Goal: Task Accomplishment & Management: Manage account settings

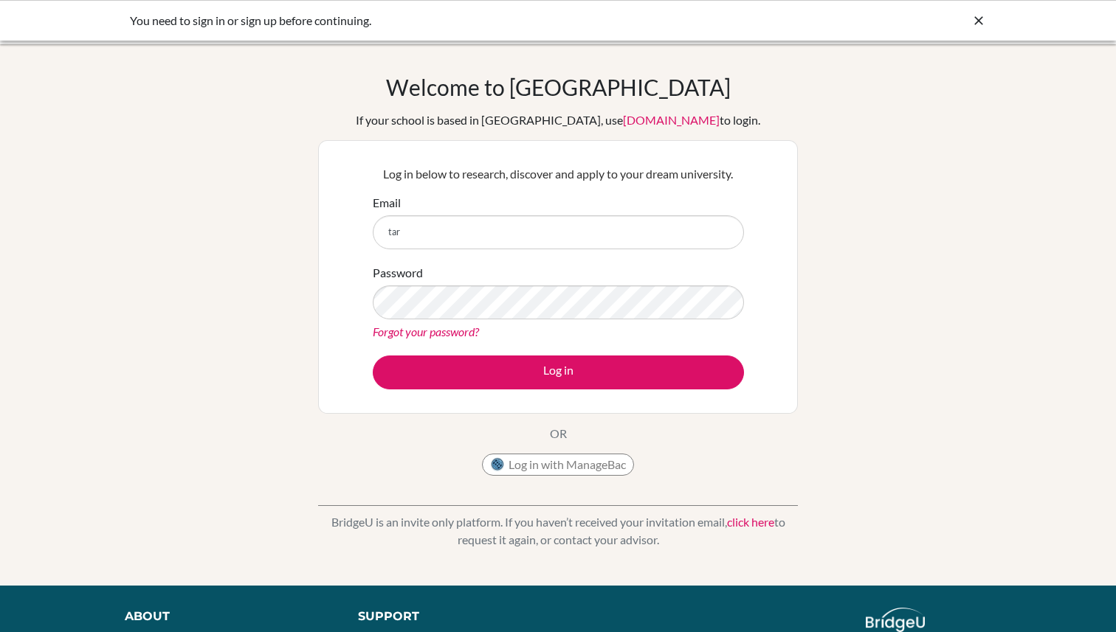
type input "[EMAIL_ADDRESS][DOMAIN_NAME]"
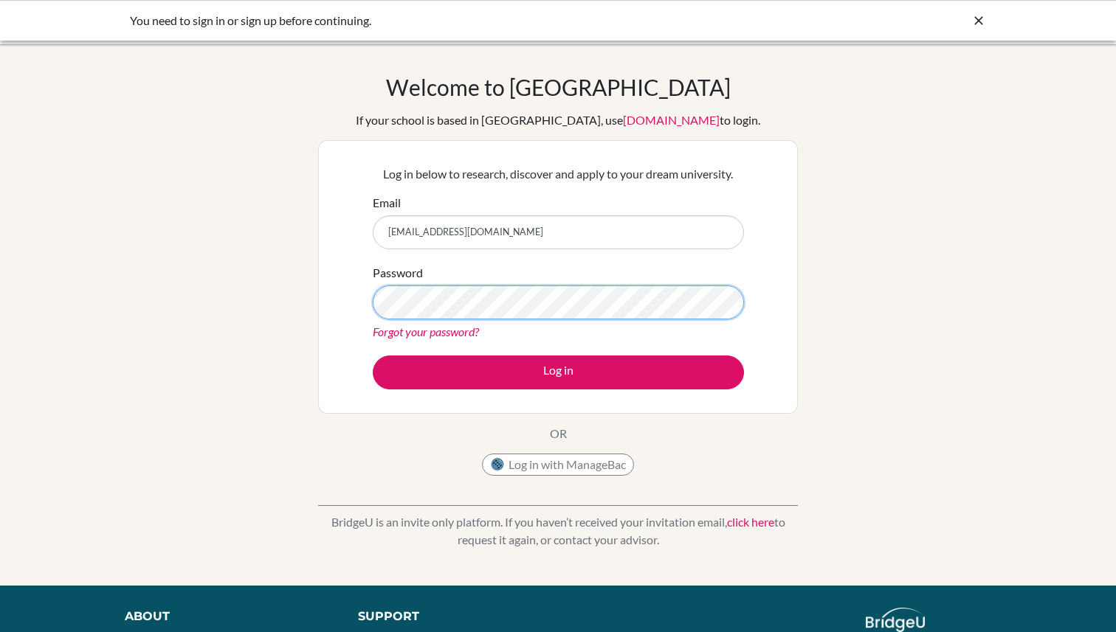
click at [373, 356] on button "Log in" at bounding box center [558, 373] width 371 height 34
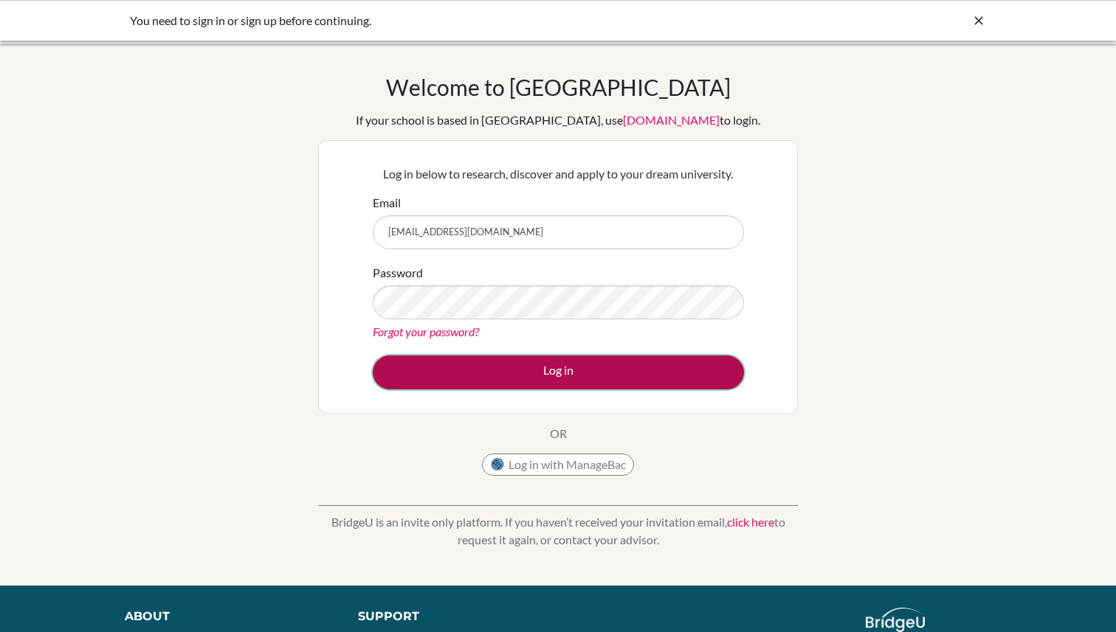
click at [501, 375] on button "Log in" at bounding box center [558, 373] width 371 height 34
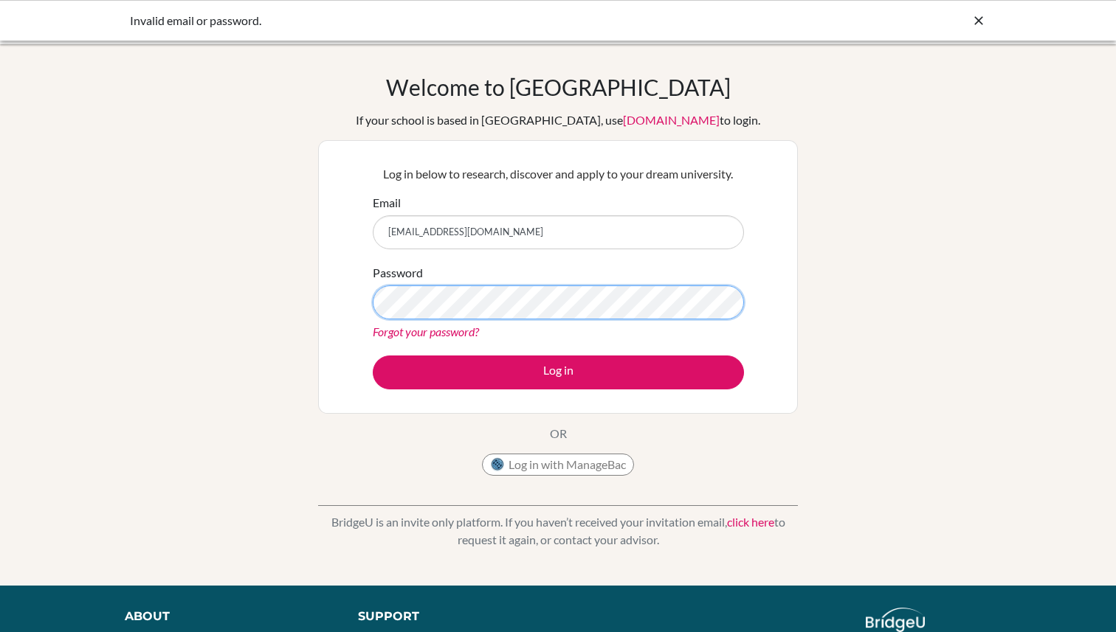
click at [373, 356] on button "Log in" at bounding box center [558, 373] width 371 height 34
